Goal: Transaction & Acquisition: Purchase product/service

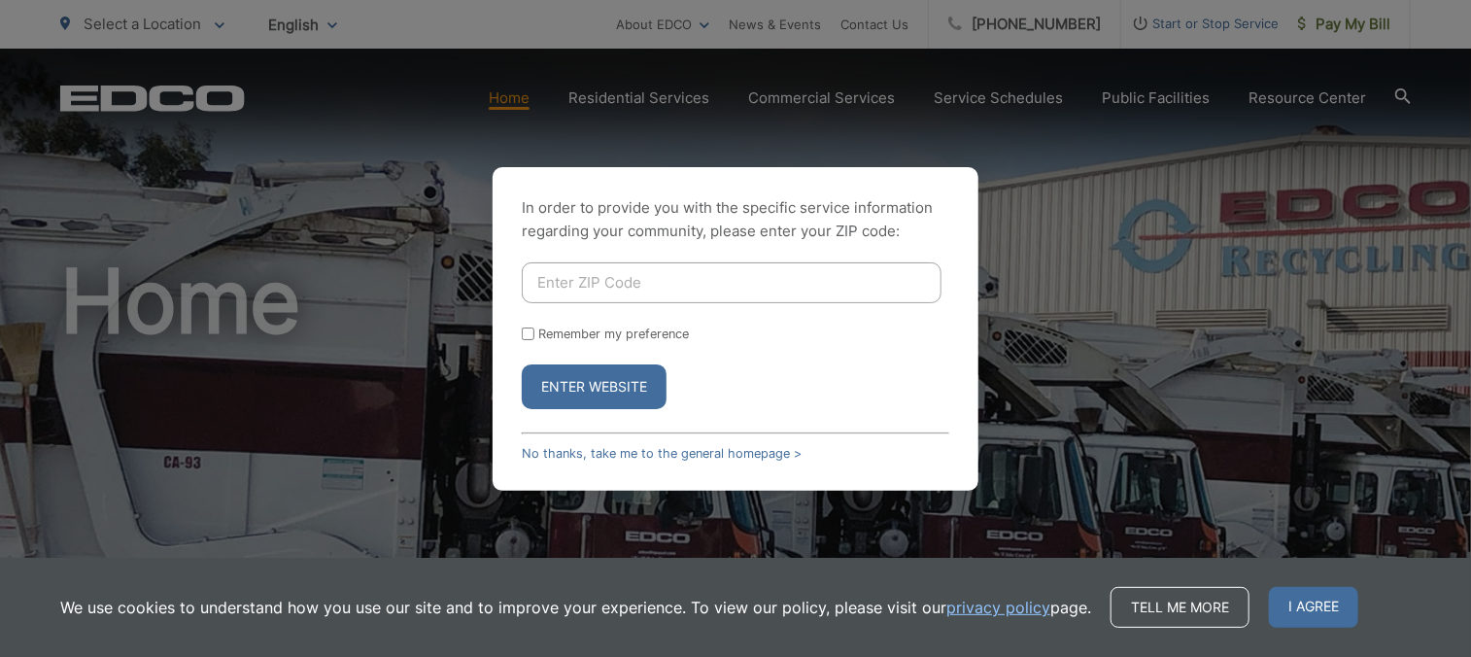
click at [578, 282] on input "Enter ZIP Code" at bounding box center [732, 282] width 420 height 41
type input "92026"
click at [591, 370] on button "Enter Website" at bounding box center [594, 386] width 145 height 45
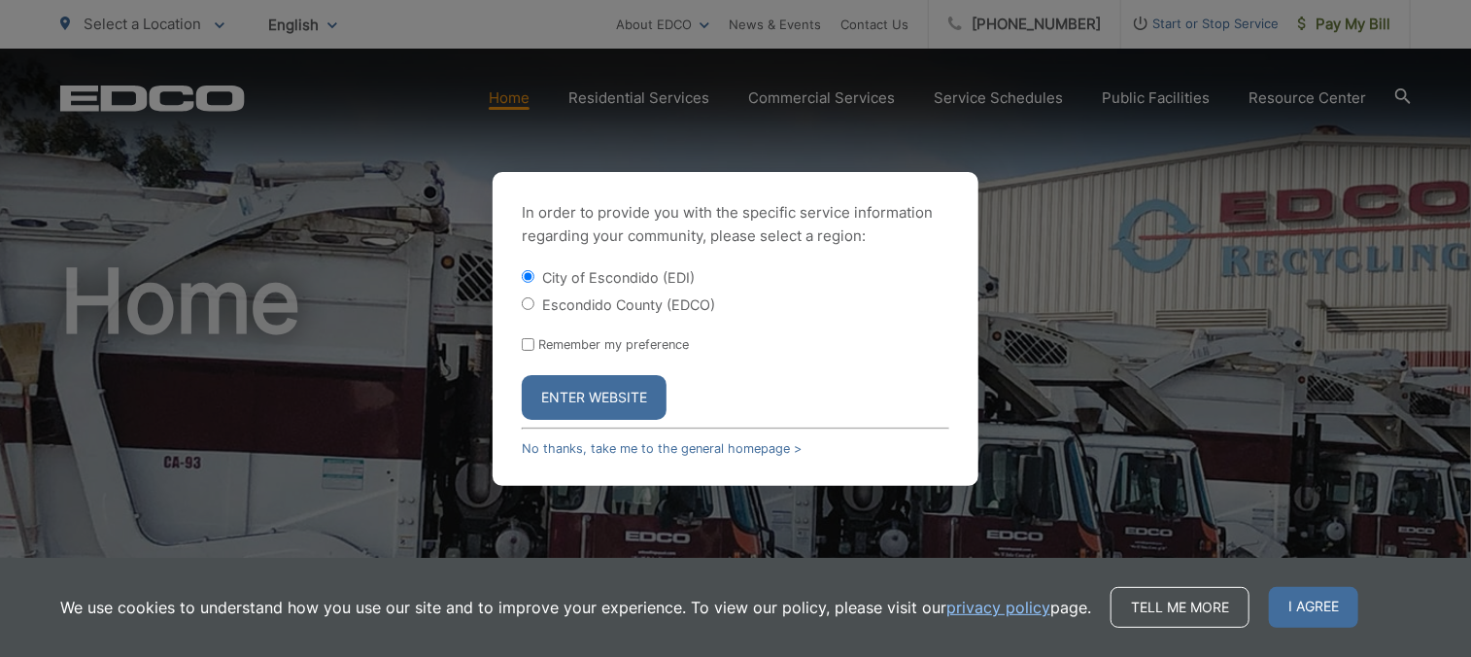
click at [529, 298] on input "Escondido County (EDCO)" at bounding box center [528, 303] width 13 height 13
radio input "true"
drag, startPoint x: 583, startPoint y: 389, endPoint x: 552, endPoint y: 405, distance: 35.2
click at [552, 405] on button "Enter Website" at bounding box center [594, 397] width 145 height 45
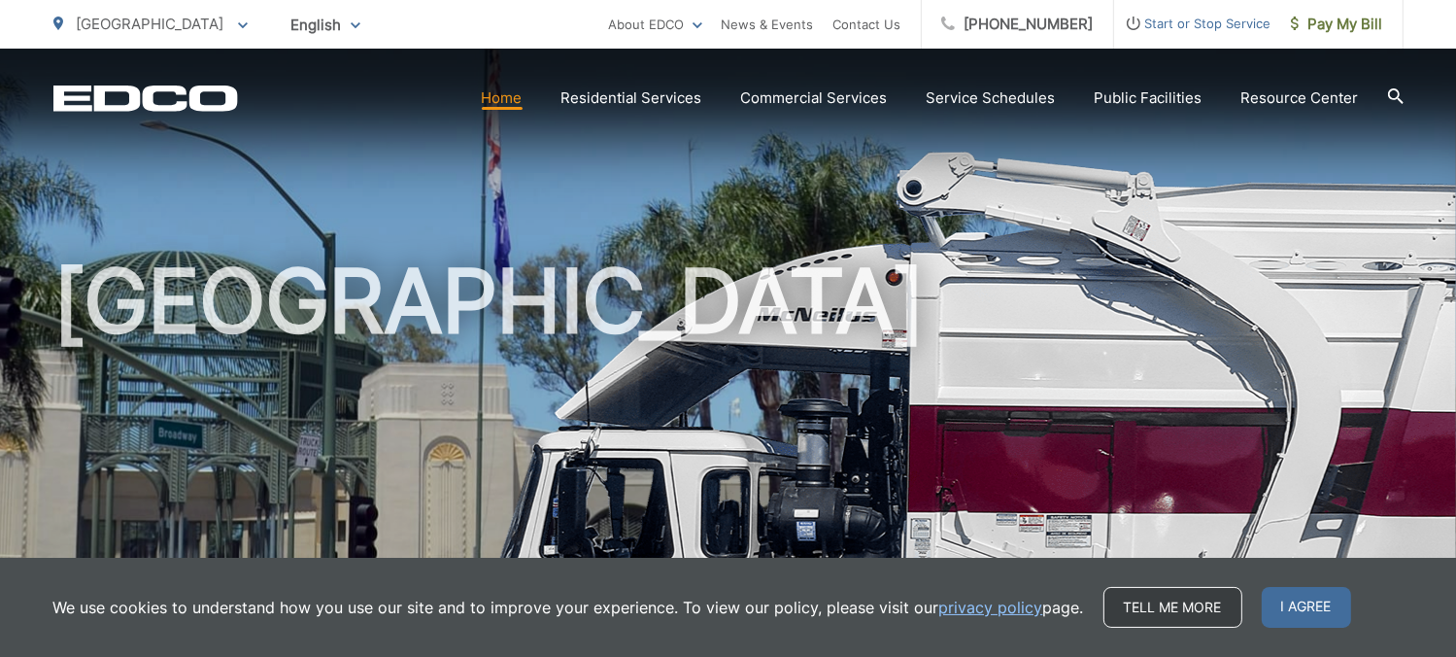
click at [1143, 611] on link "Tell me more" at bounding box center [1173, 607] width 139 height 41
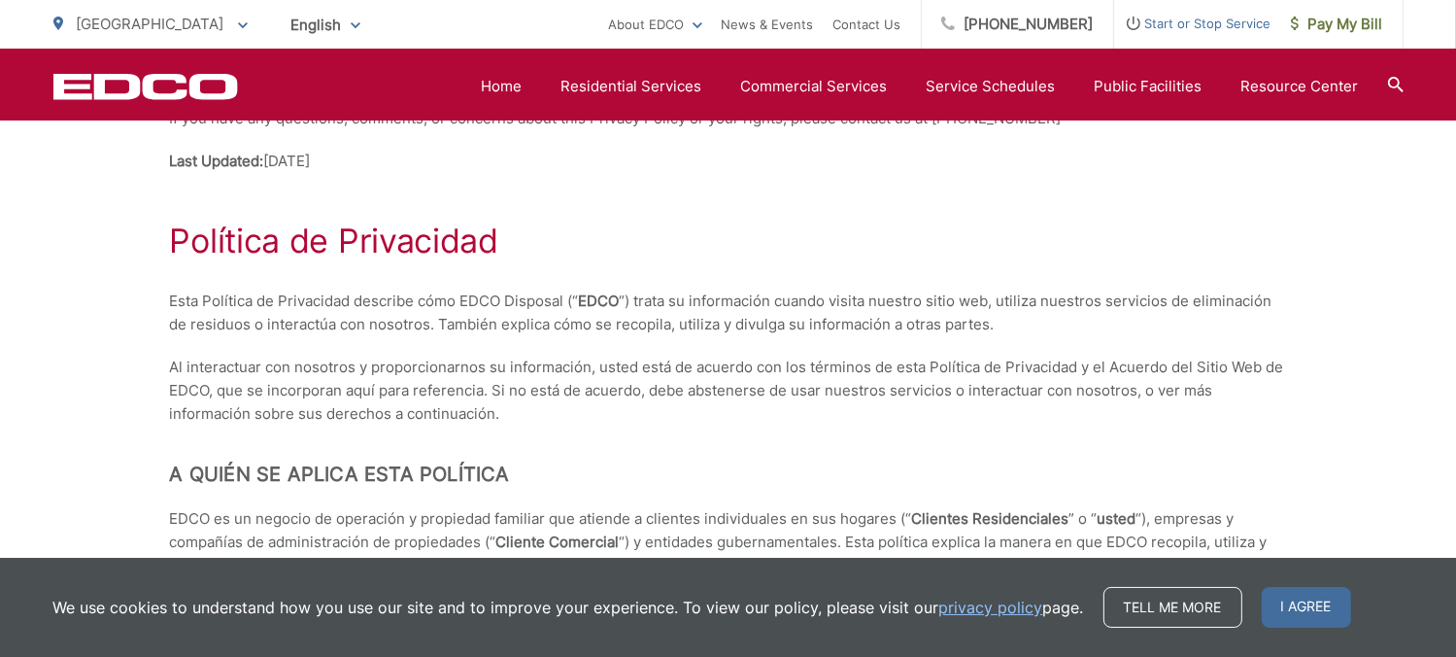
scroll to position [3973, 0]
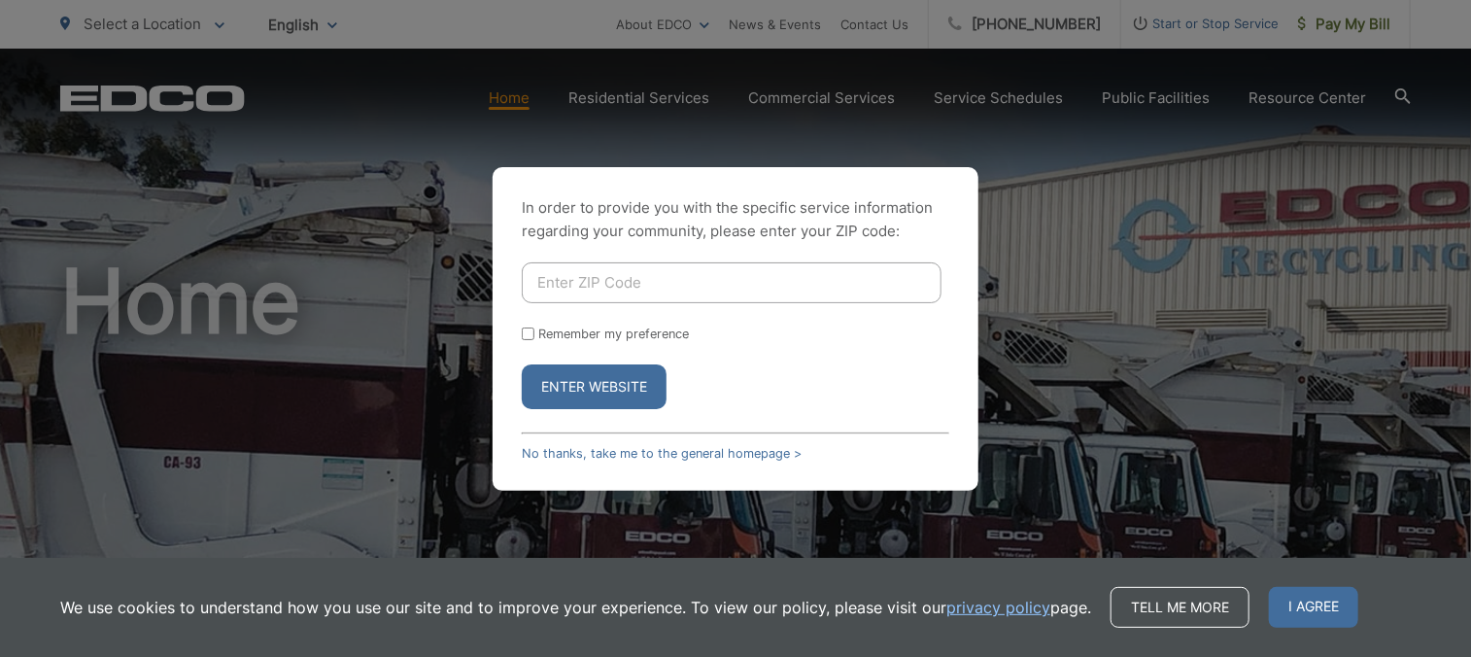
click at [560, 283] on input "Enter ZIP Code" at bounding box center [732, 282] width 420 height 41
type input "92026"
click at [530, 333] on input "Remember my preference" at bounding box center [528, 333] width 13 height 13
checkbox input "true"
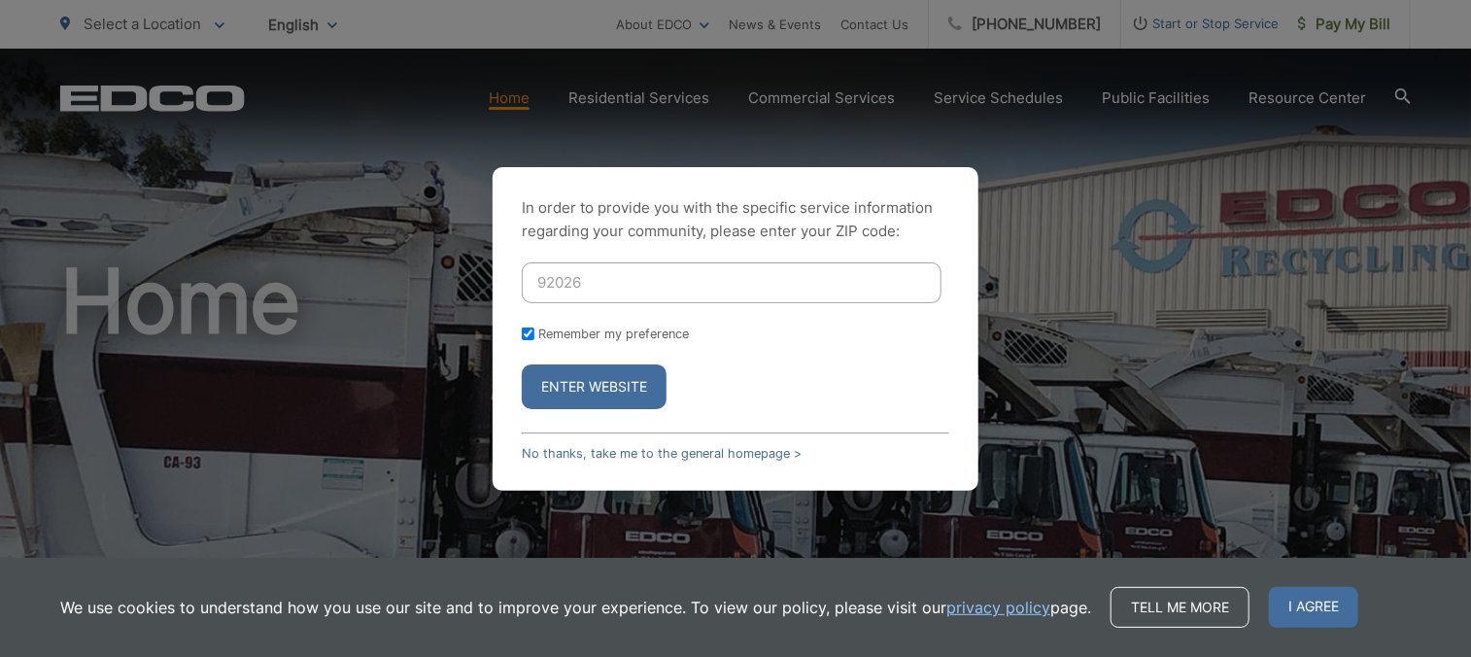
click at [591, 387] on button "Enter Website" at bounding box center [594, 386] width 145 height 45
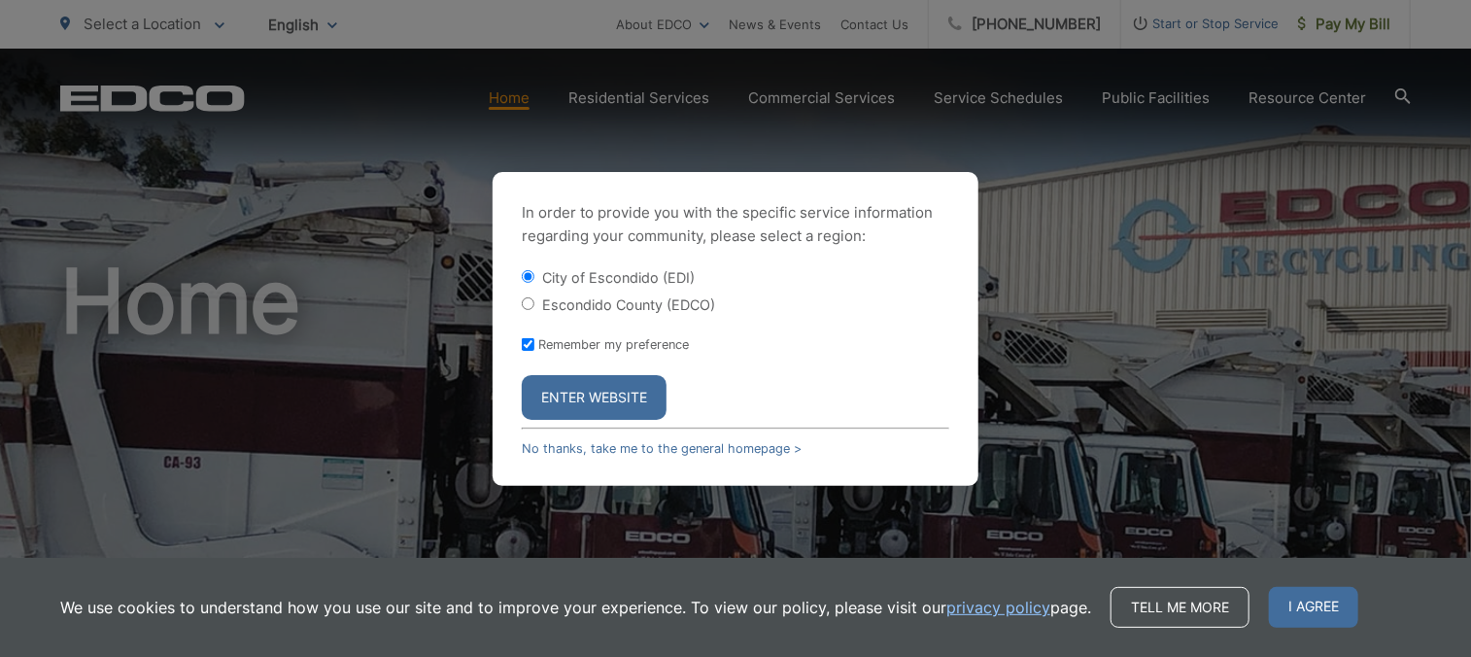
click at [526, 301] on input "Escondido County (EDCO)" at bounding box center [528, 303] width 13 height 13
radio input "true"
click at [583, 392] on button "Enter Website" at bounding box center [594, 397] width 145 height 45
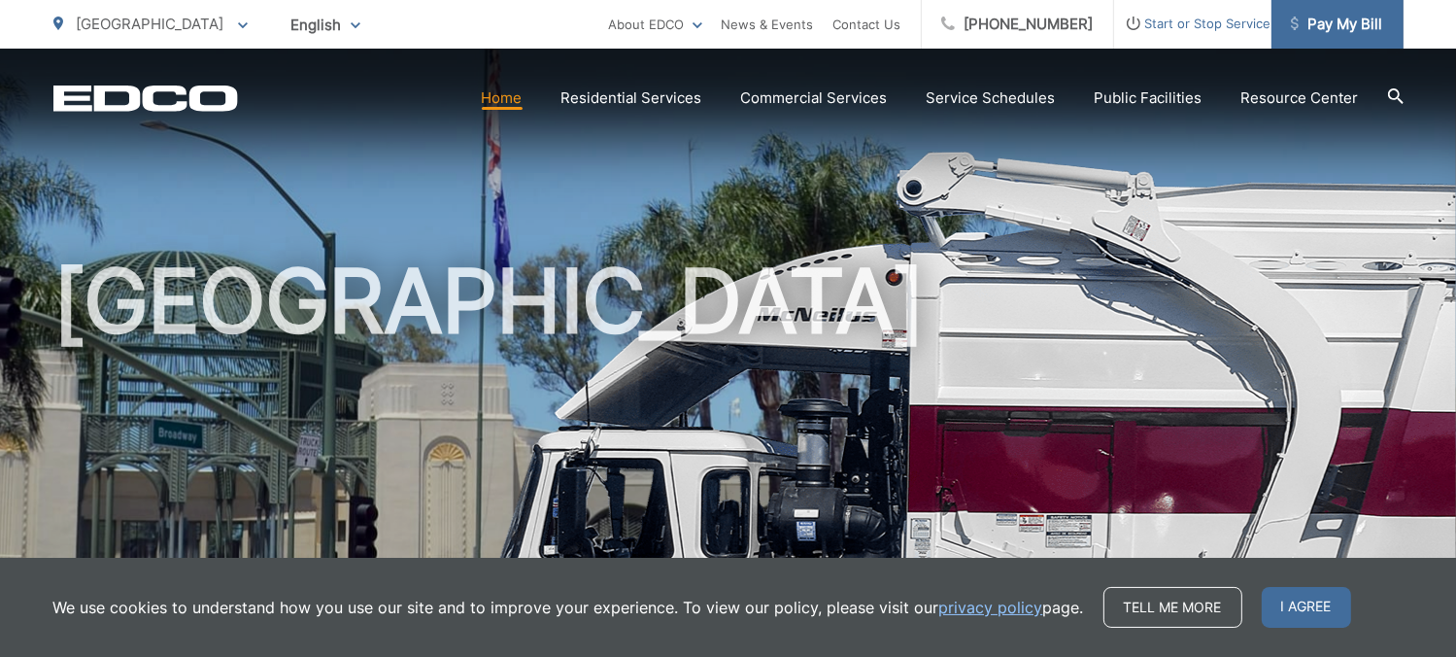
click at [1327, 18] on span "Pay My Bill" at bounding box center [1337, 24] width 92 height 23
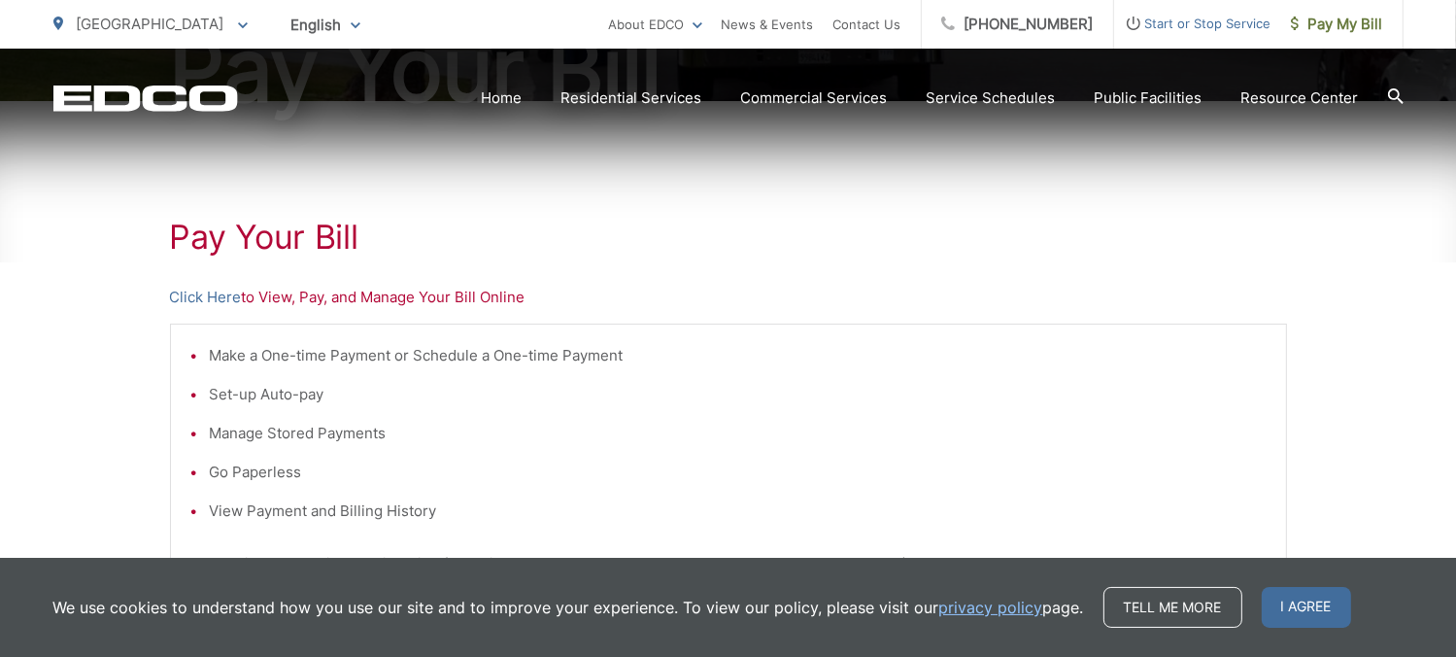
scroll to position [311, 0]
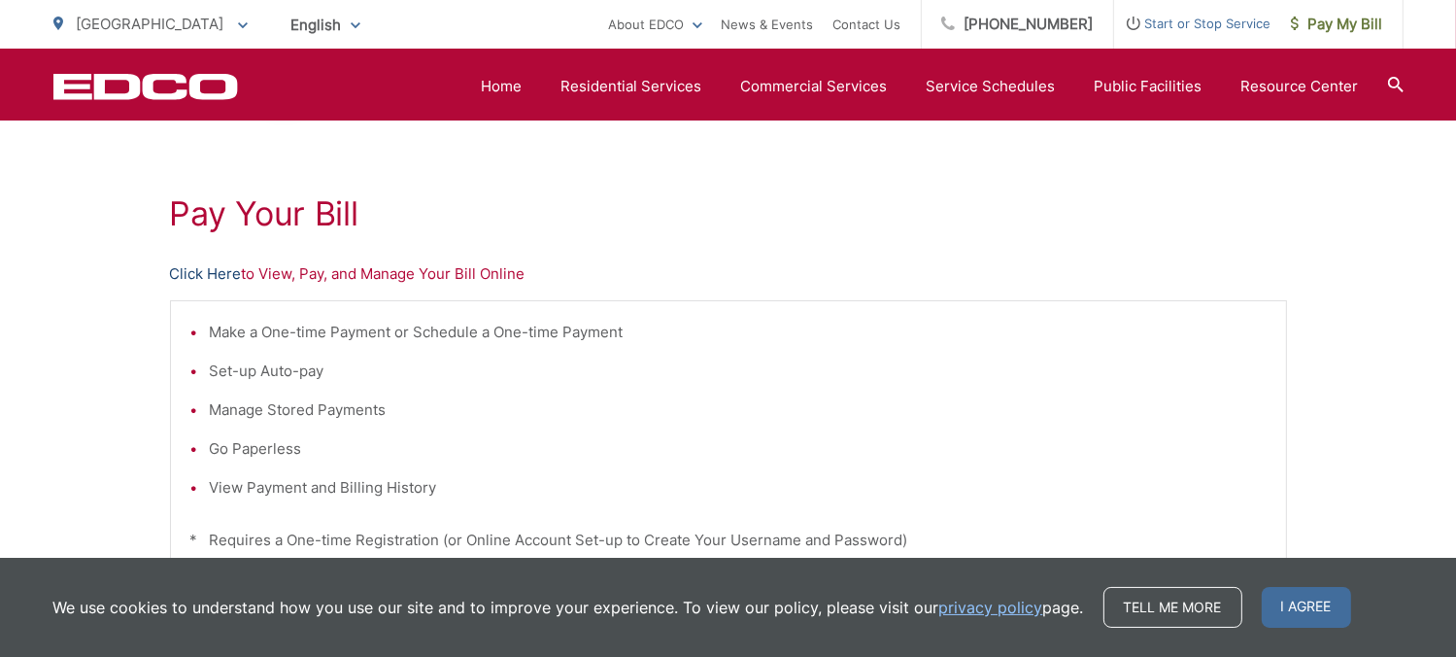
click at [202, 273] on link "Click Here" at bounding box center [206, 273] width 72 height 23
